Goal: Find contact information: Find contact information

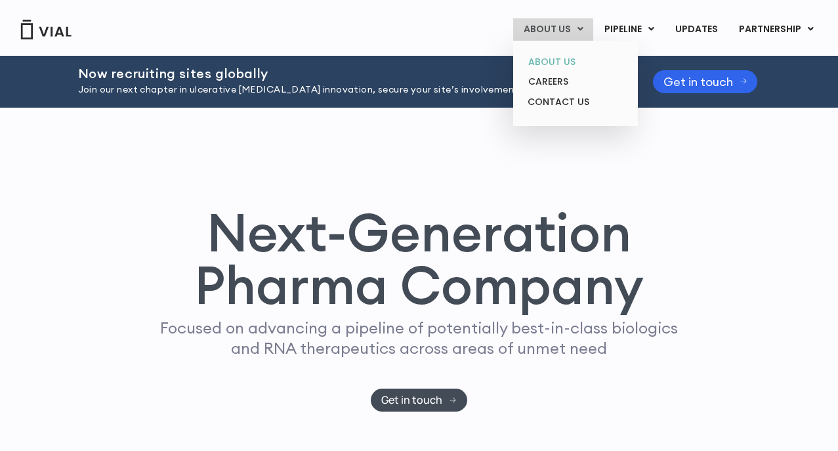
click at [566, 62] on link "ABOUT US" at bounding box center [575, 62] width 115 height 20
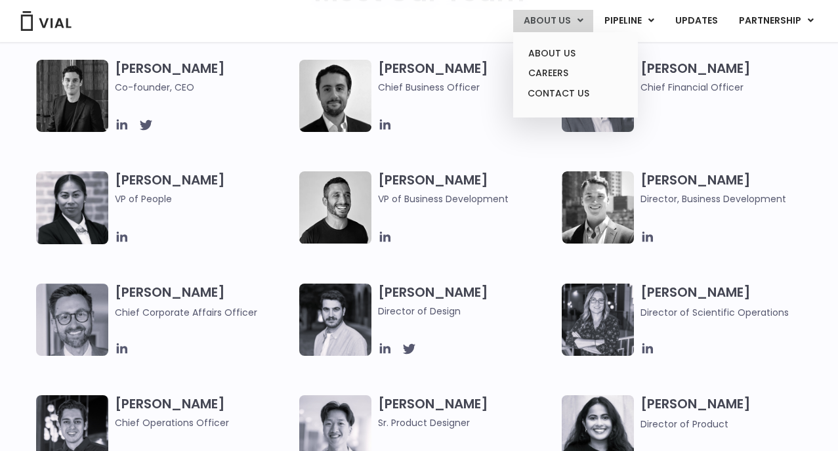
scroll to position [328, 0]
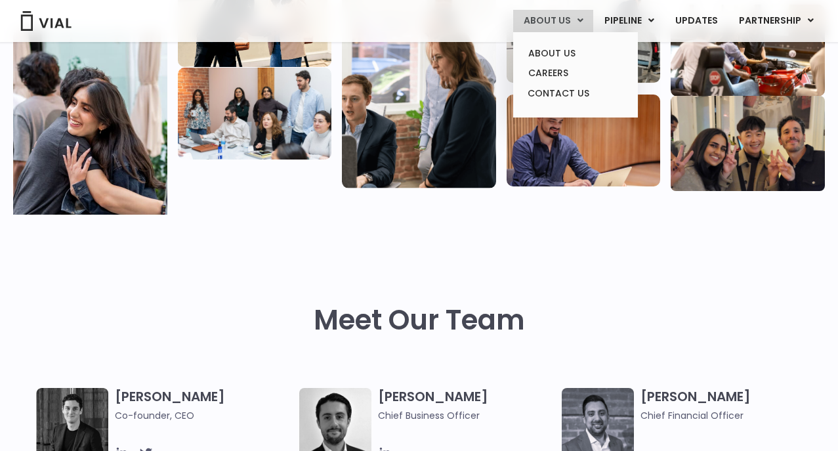
click at [583, 17] on icon at bounding box center [580, 20] width 6 height 9
click at [568, 88] on link "CONTACT US" at bounding box center [575, 93] width 115 height 21
